Goal: Task Accomplishment & Management: Manage account settings

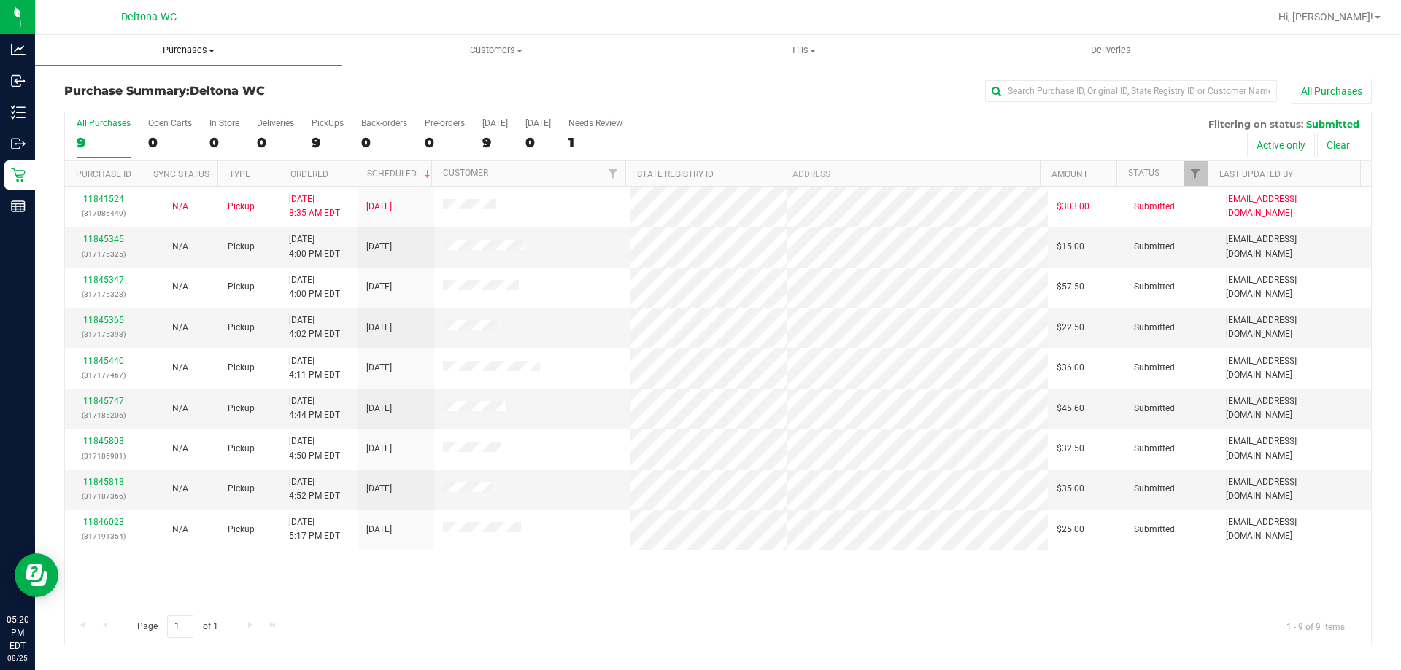
click at [155, 55] on span "Purchases" at bounding box center [188, 50] width 307 height 13
click at [154, 86] on span "Summary of purchases" at bounding box center [110, 88] width 150 height 12
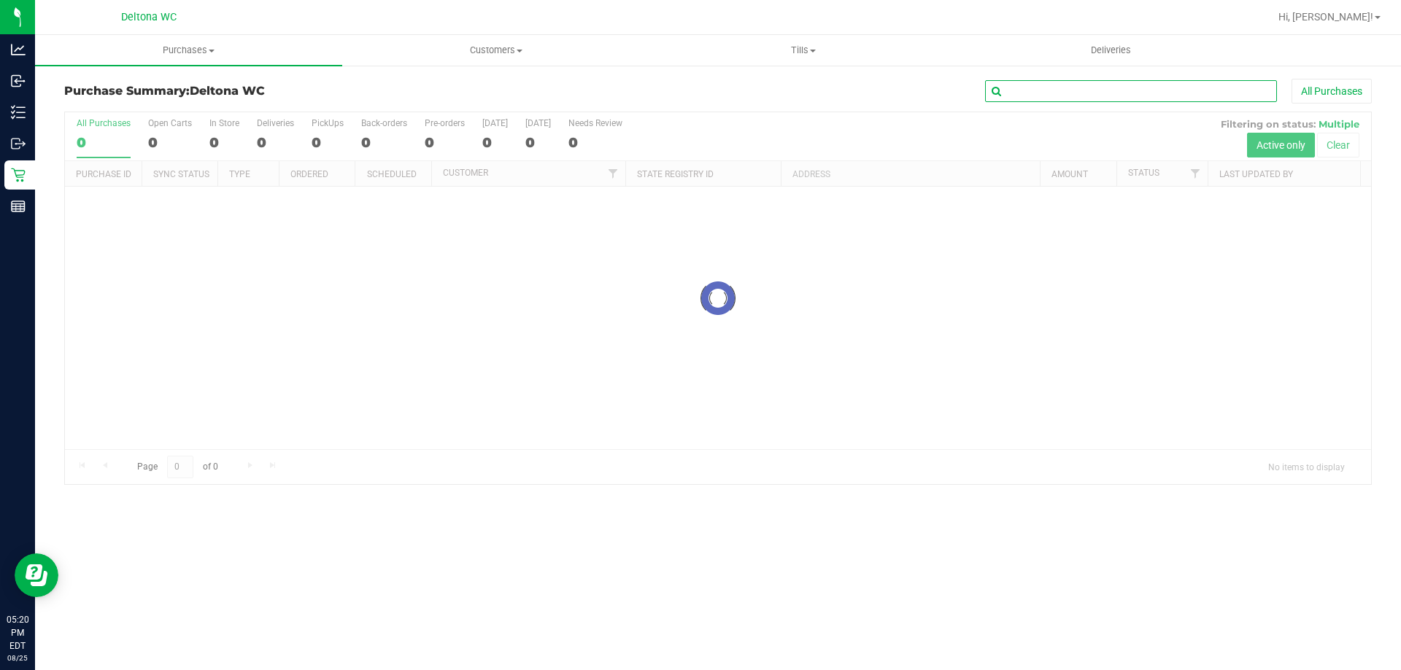
click at [1183, 95] on input "text" at bounding box center [1131, 91] width 292 height 22
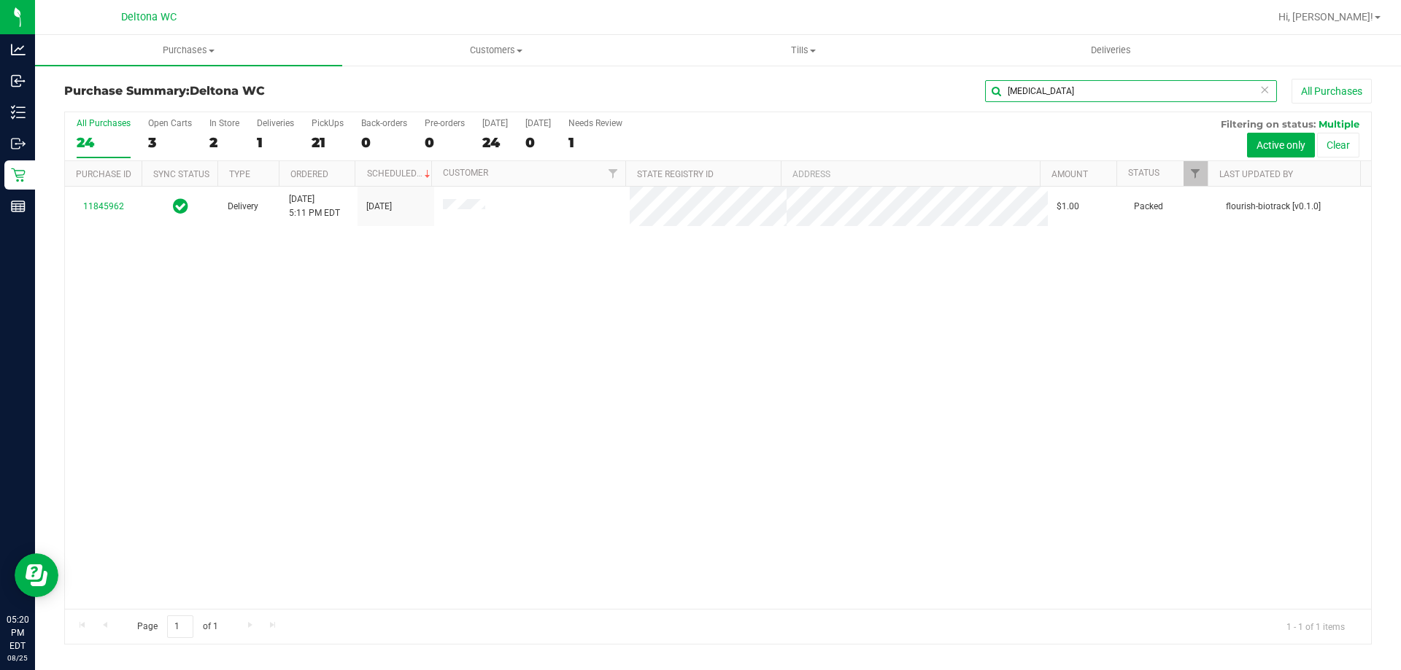
type input "[MEDICAL_DATA]"
click at [188, 50] on span "Purchases" at bounding box center [188, 50] width 307 height 13
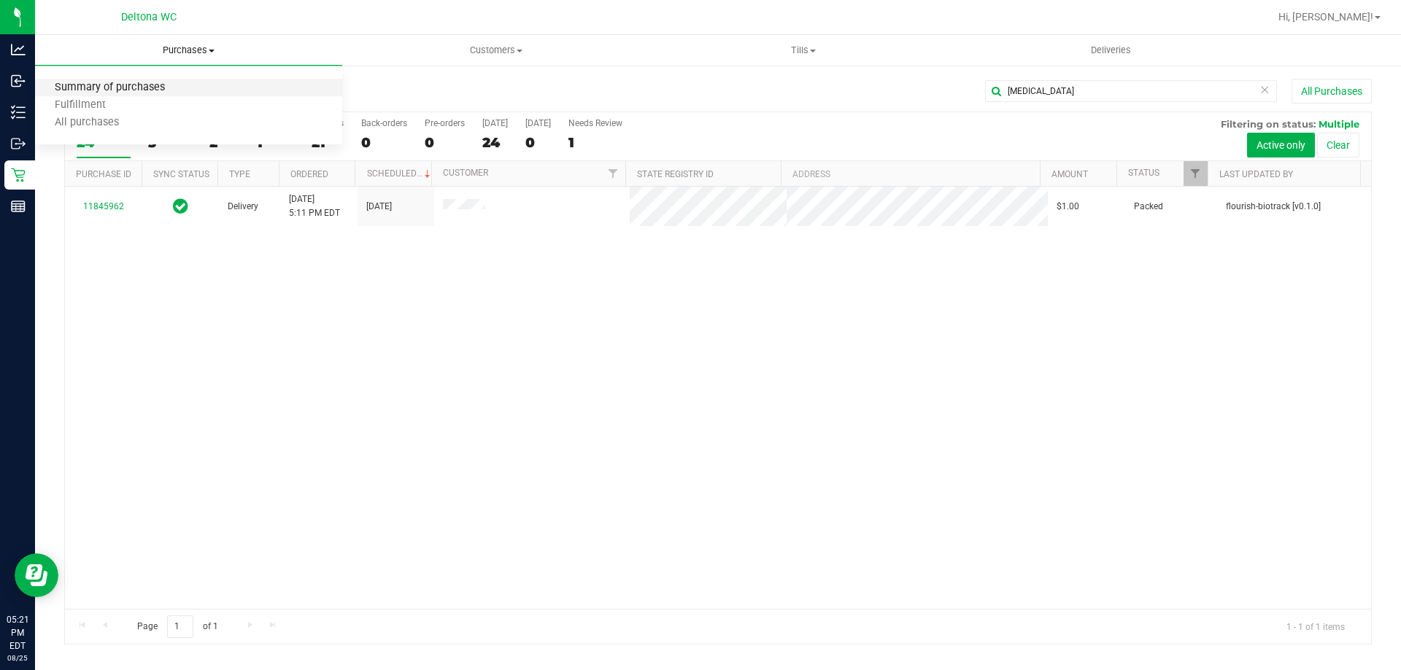
click at [177, 90] on span "Summary of purchases" at bounding box center [110, 88] width 150 height 12
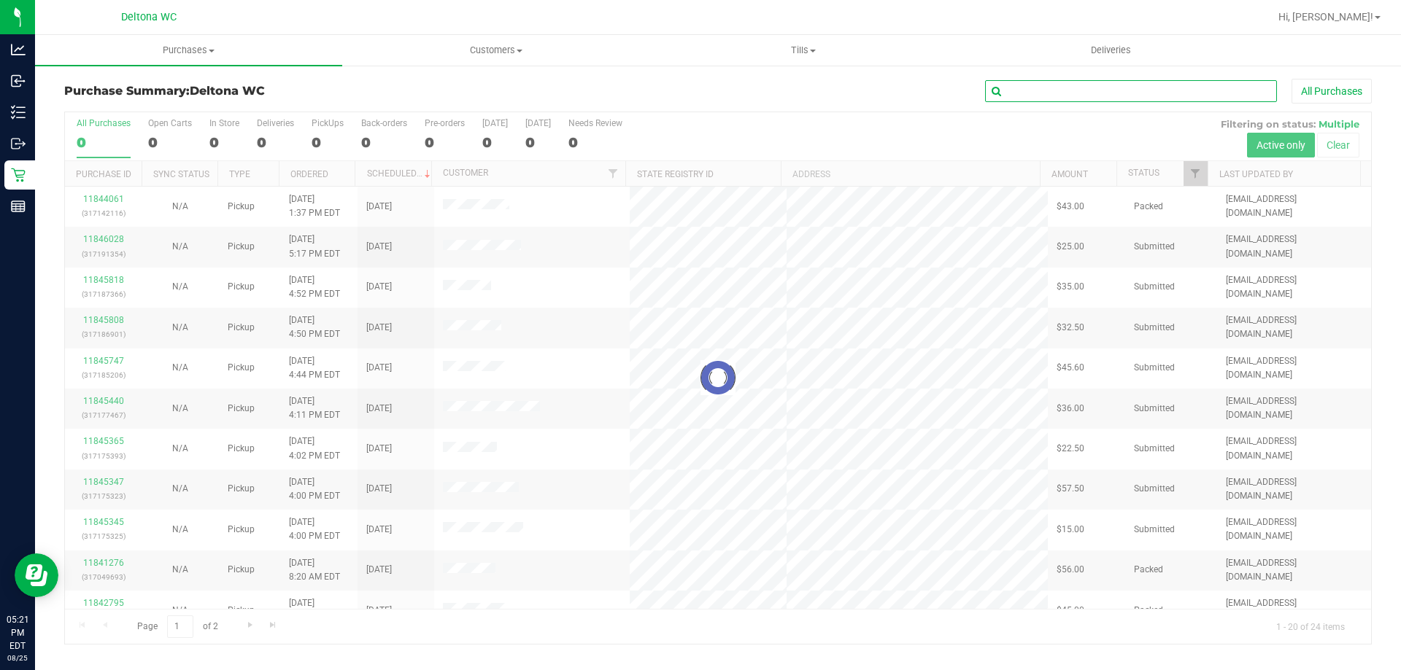
click at [1183, 96] on input "text" at bounding box center [1131, 91] width 292 height 22
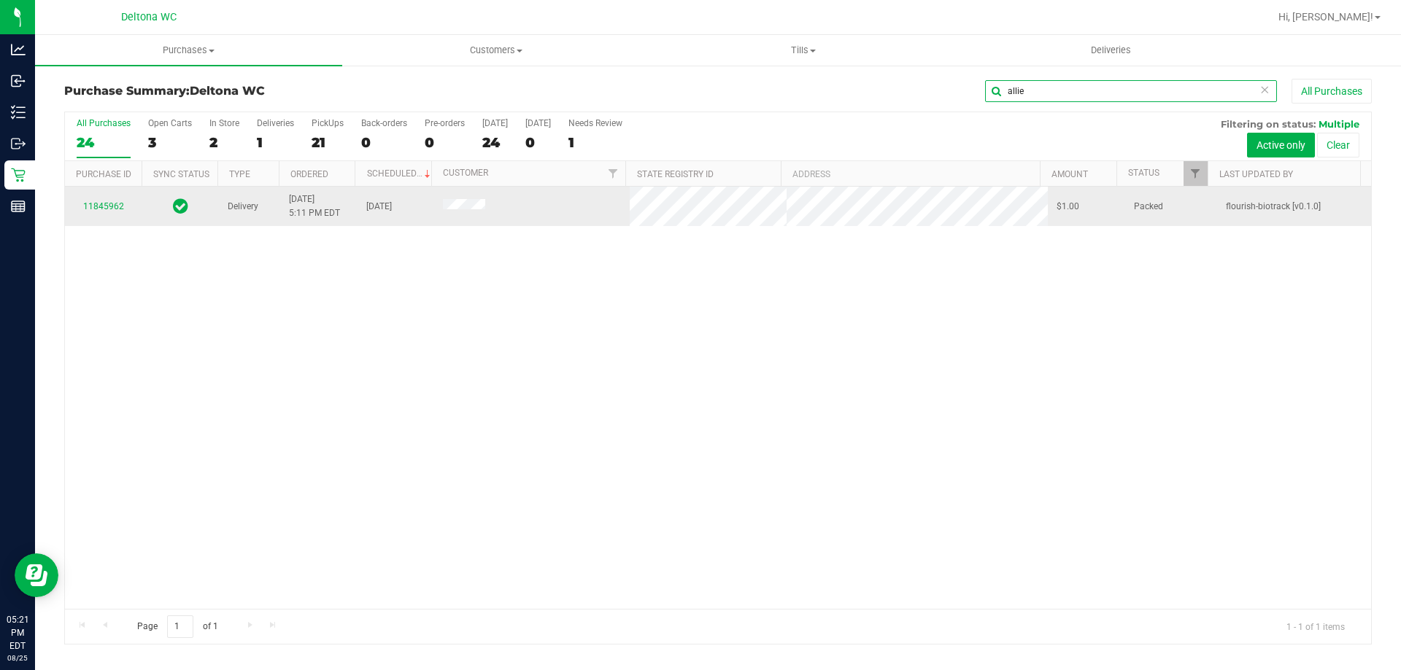
type input "allie"
click at [107, 200] on div "11845962" at bounding box center [103, 207] width 59 height 14
click at [106, 201] on link "11845962" at bounding box center [103, 206] width 41 height 10
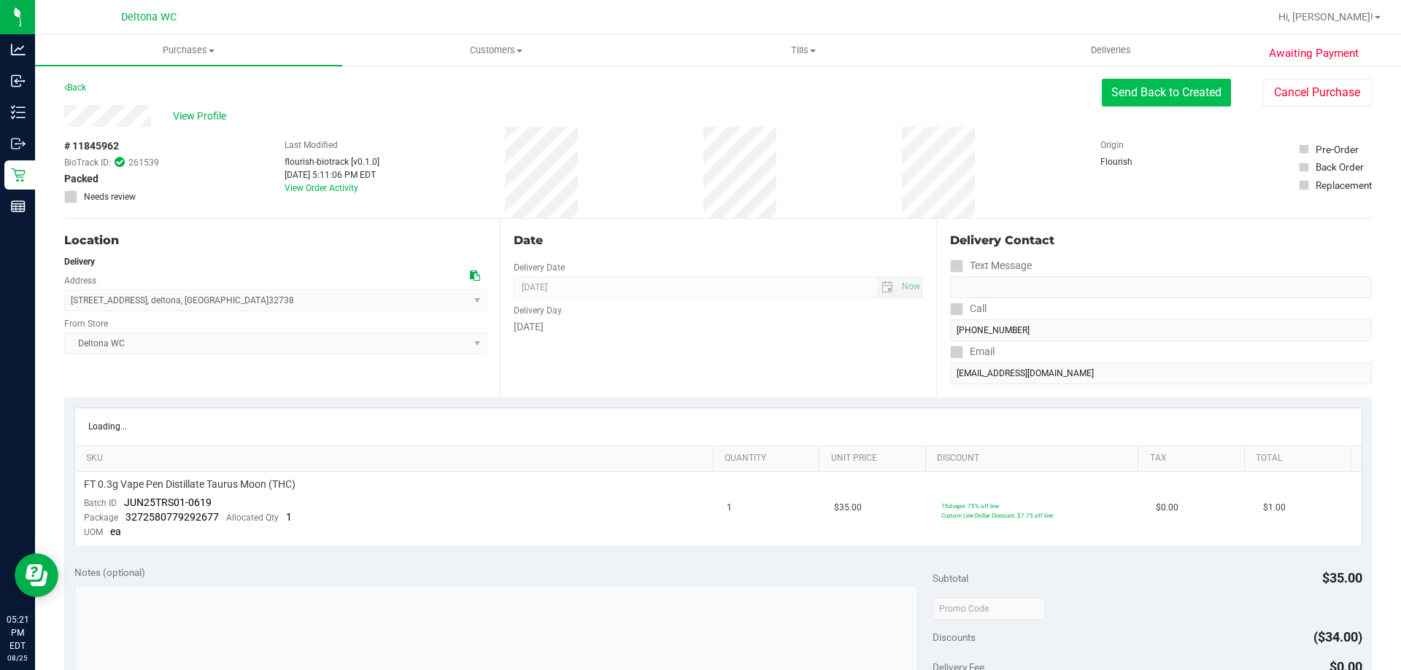
click at [1145, 89] on button "Send Back to Created" at bounding box center [1166, 93] width 129 height 28
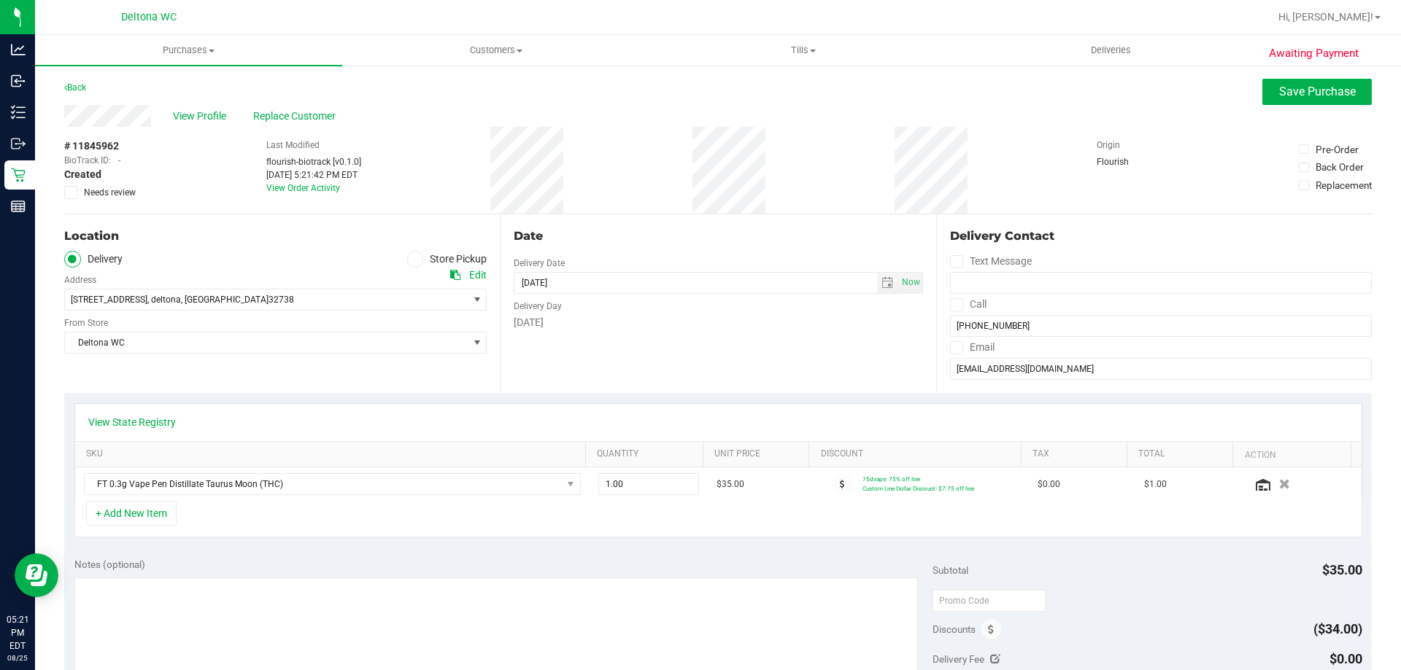
click at [415, 258] on span at bounding box center [415, 259] width 17 height 17
click at [0, 0] on input "Store Pickup" at bounding box center [0, 0] width 0 height 0
click at [1317, 98] on button "Save Purchase" at bounding box center [1316, 92] width 109 height 26
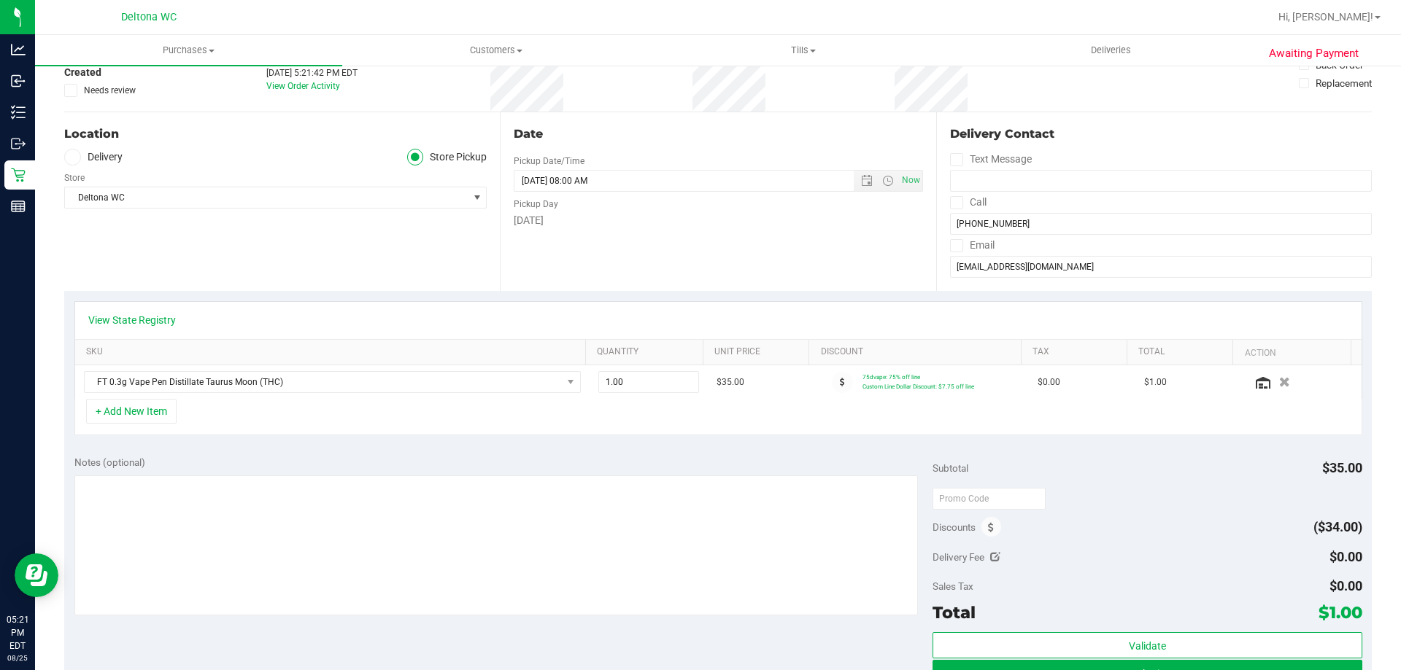
scroll to position [292, 0]
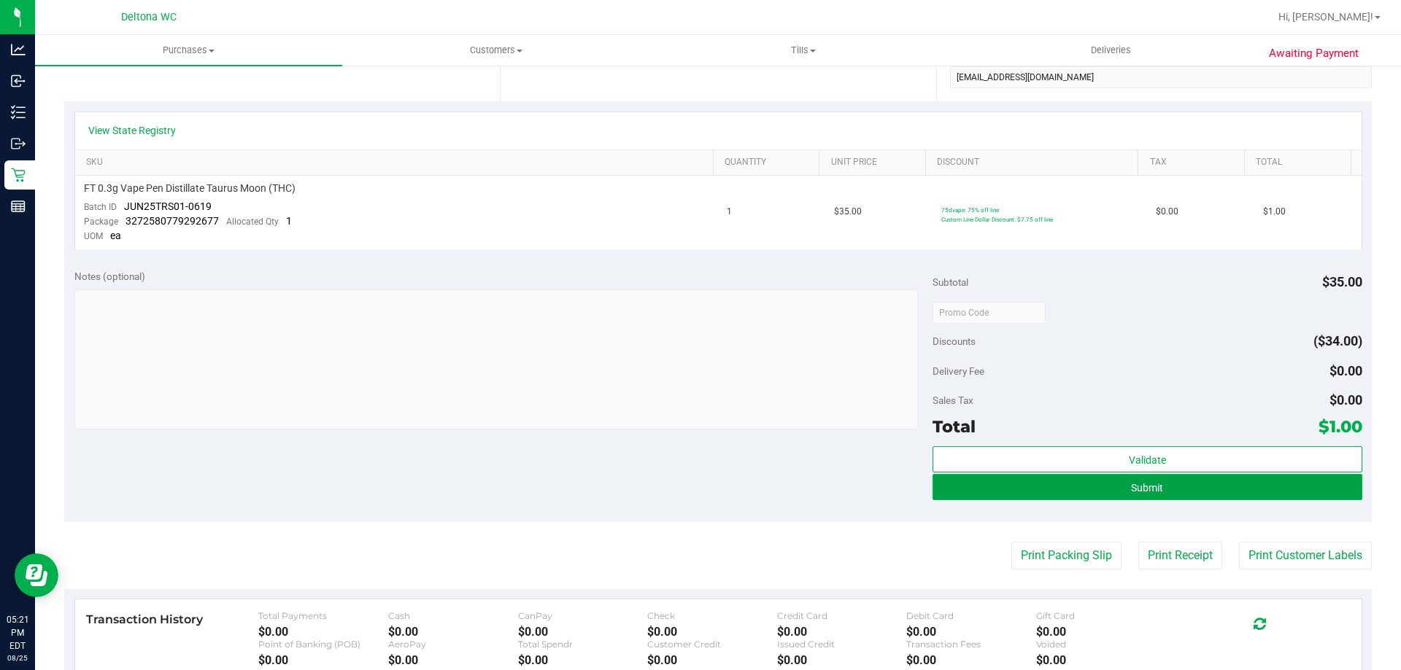
click at [1146, 494] on button "Submit" at bounding box center [1146, 487] width 429 height 26
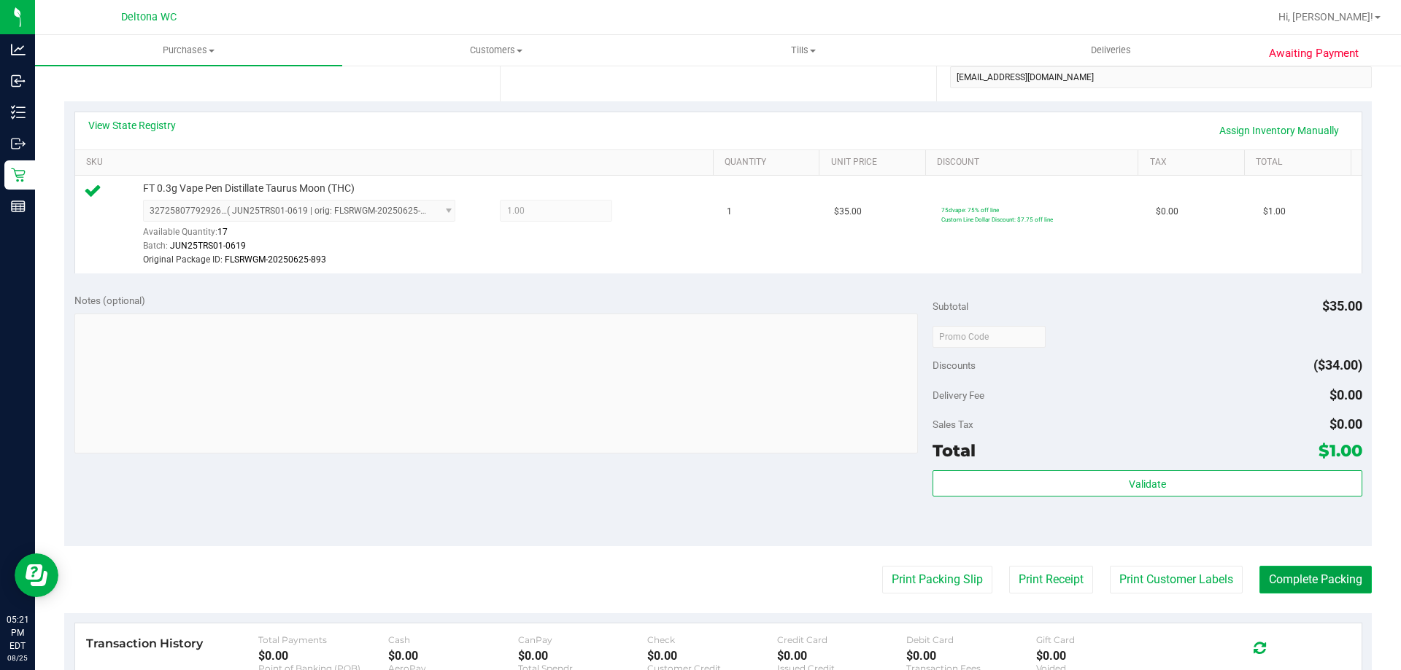
click at [1290, 582] on button "Complete Packing" at bounding box center [1315, 580] width 112 height 28
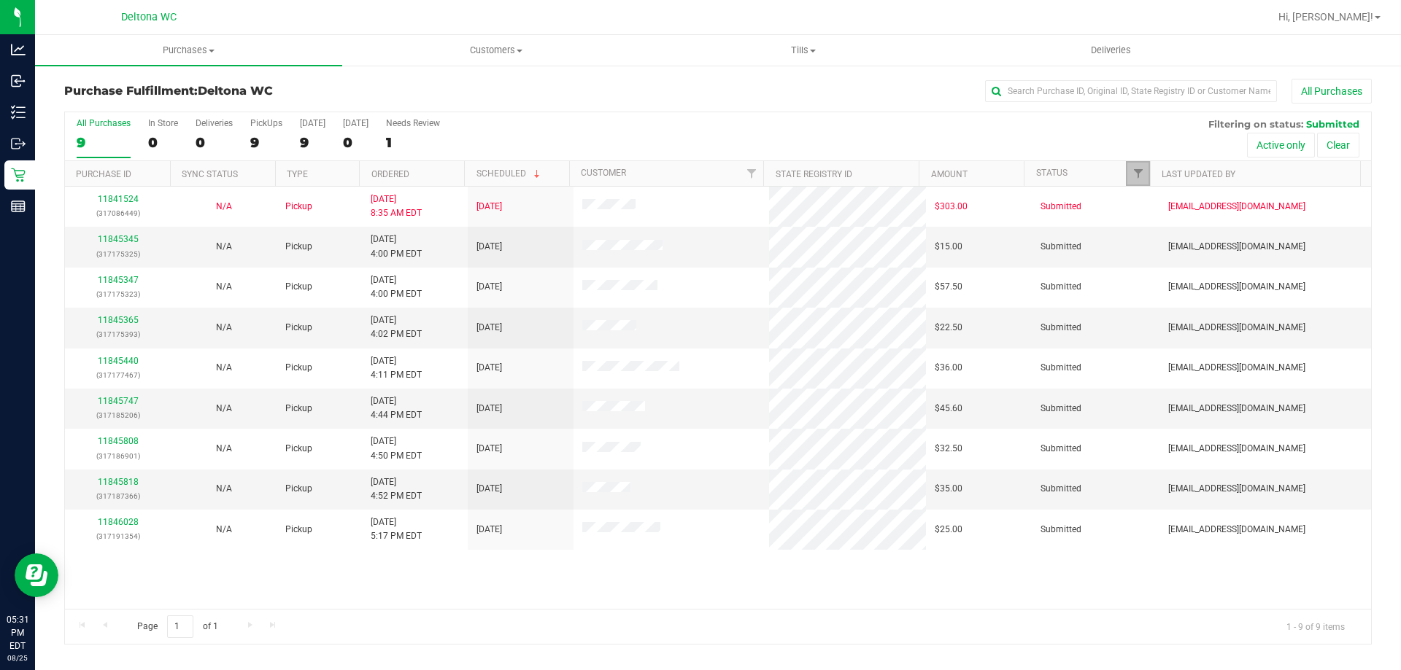
click at [1133, 163] on link "Filter" at bounding box center [1138, 173] width 24 height 25
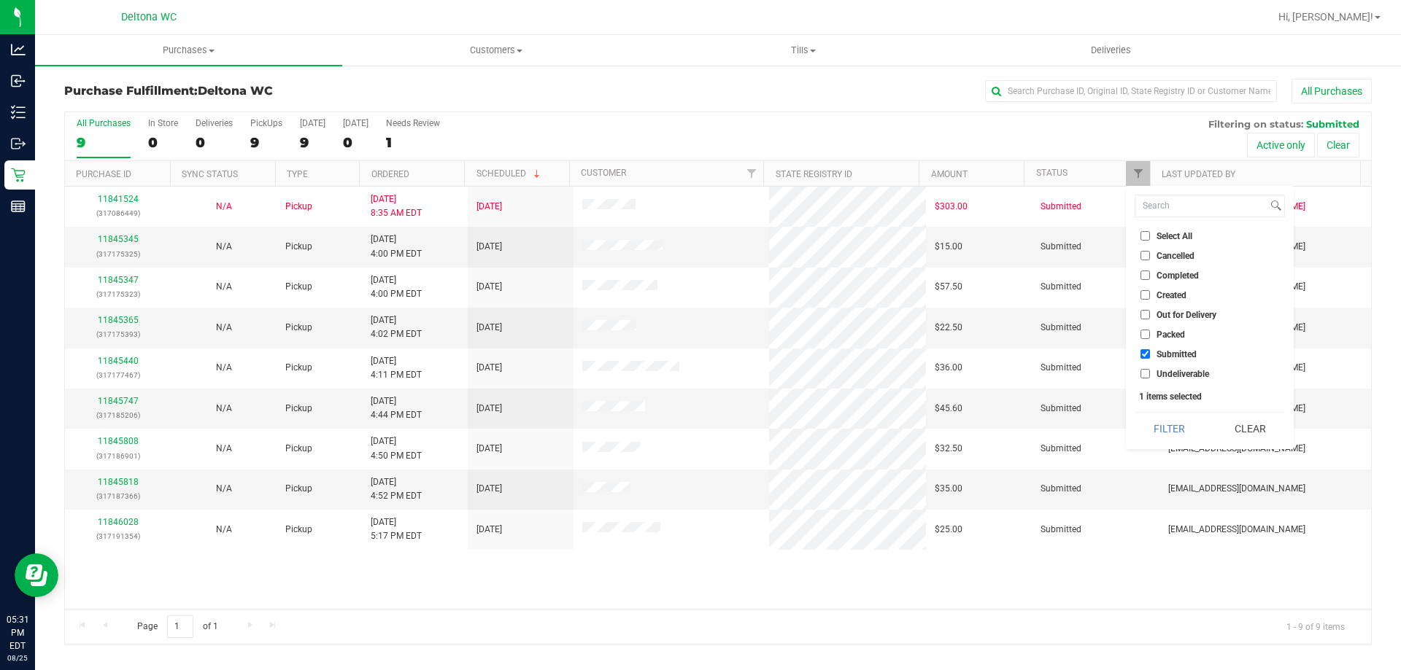
click at [870, 85] on div "All Purchases" at bounding box center [936, 91] width 872 height 25
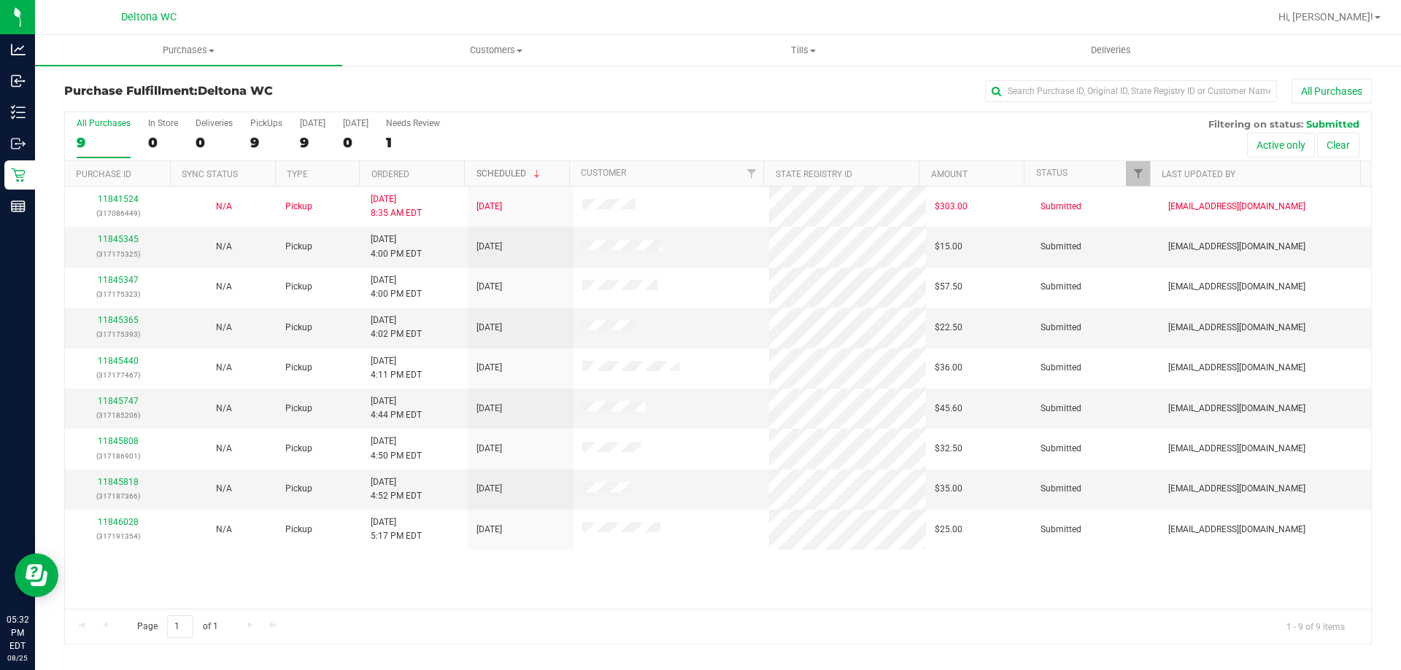
click at [536, 171] on span at bounding box center [537, 175] width 12 height 12
click at [554, 178] on th "Scheduled" at bounding box center [516, 174] width 105 height 26
click at [112, 239] on link "11845345" at bounding box center [118, 239] width 41 height 10
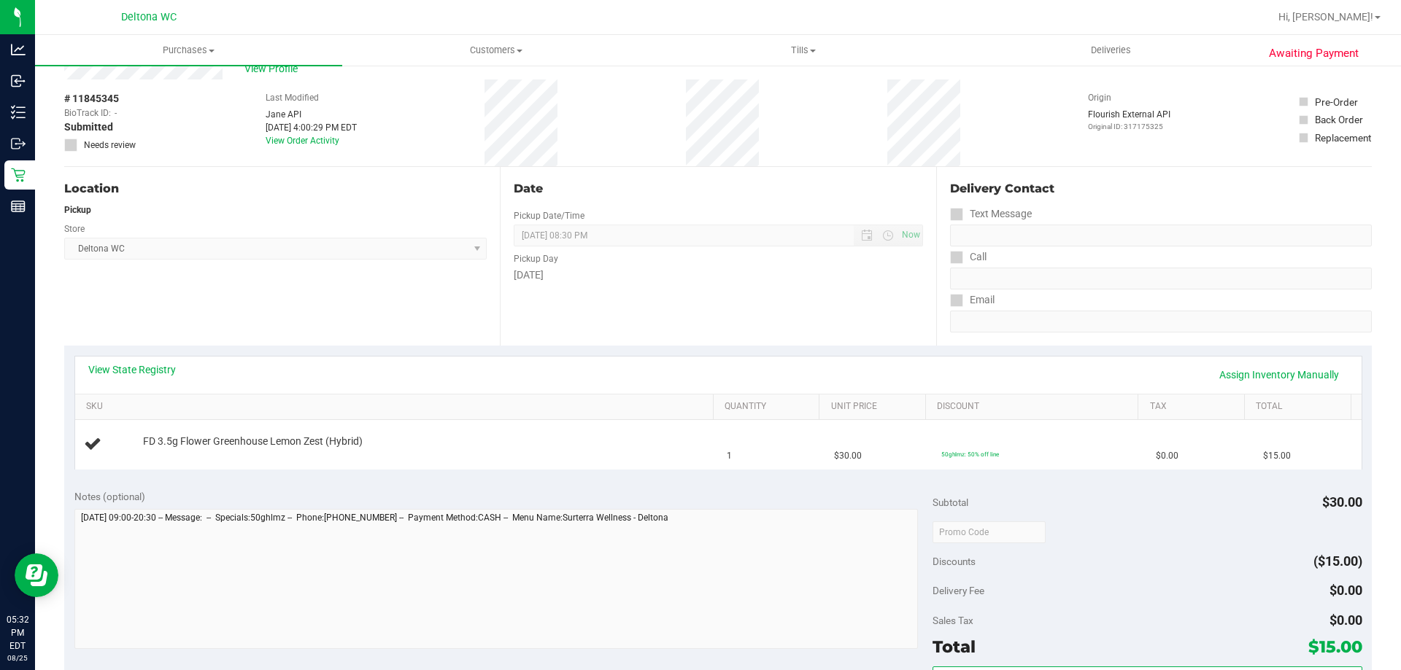
scroll to position [73, 0]
